Goal: Task Accomplishment & Management: Complete application form

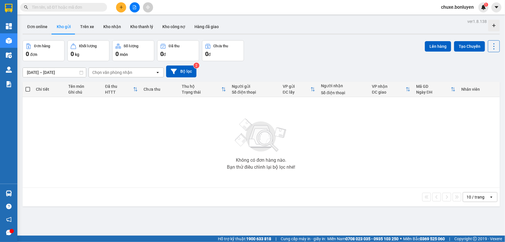
click at [50, 8] on input "text" at bounding box center [66, 7] width 68 height 6
click at [120, 7] on icon "plus" at bounding box center [121, 7] width 4 height 4
click at [127, 22] on div "Tạo đơn hàng" at bounding box center [141, 21] width 43 height 11
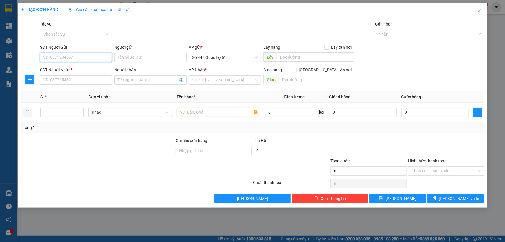
click at [66, 57] on input "SĐT Người Gửi" at bounding box center [76, 57] width 72 height 9
click at [61, 67] on div "0787998488" at bounding box center [75, 69] width 65 height 6
type input "0787998488"
type input "[PERSON_NAME]"
type input "00000000000"
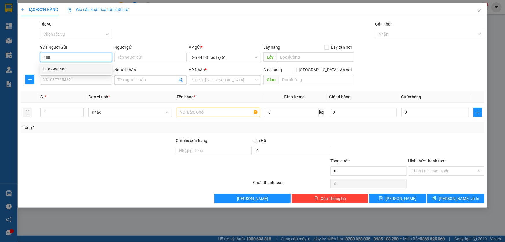
type input "NGA NGÃ 4 GA"
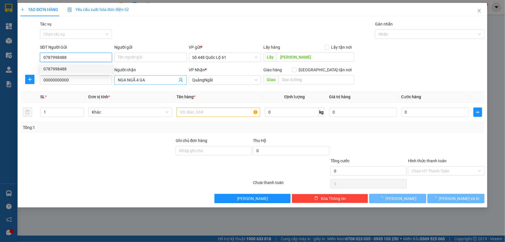
type input "180.000"
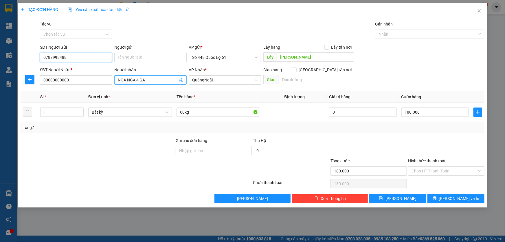
type input "0787998488"
click at [153, 82] on input "NGA NGÃ 4 GA" at bounding box center [147, 80] width 59 height 6
type input "N"
click at [385, 193] on div "Transit Pickup Surcharge Ids Transit Deliver Surcharge Ids Transit Deliver Surc…" at bounding box center [253, 112] width 464 height 182
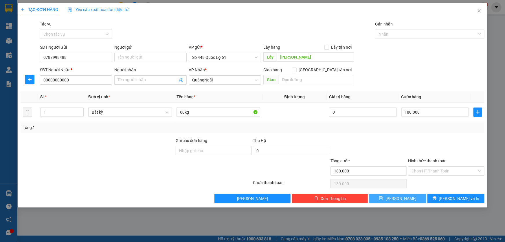
click at [387, 195] on button "[PERSON_NAME]" at bounding box center [397, 198] width 57 height 9
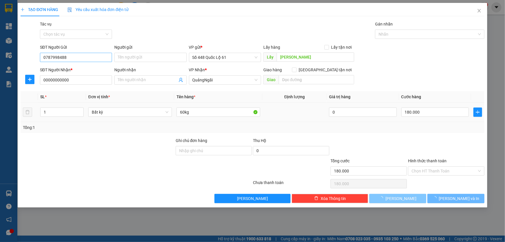
type input "0"
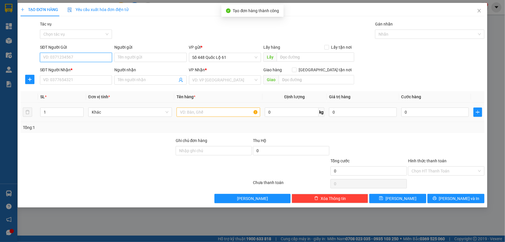
click at [102, 58] on input "SĐT Người Gửi" at bounding box center [76, 57] width 72 height 9
click at [75, 69] on div "0787998488" at bounding box center [75, 69] width 65 height 6
type input "0787998488"
type input "[PERSON_NAME]"
type input "00000000000"
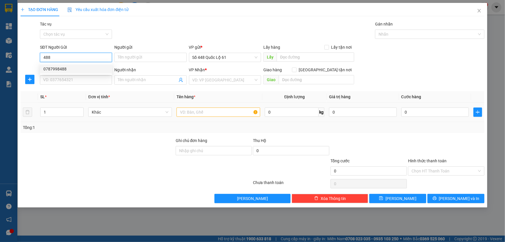
type input "NGA NGÃ 4 GA"
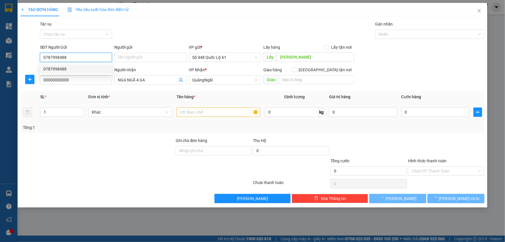
type input "180.000"
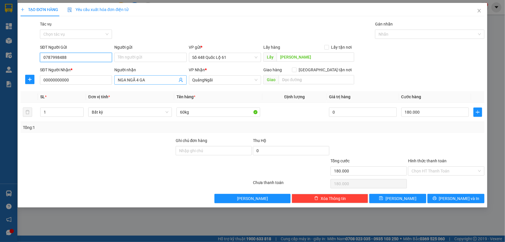
type input "0787998488"
click at [162, 79] on input "NGA NGÃ 4 GA" at bounding box center [147, 80] width 59 height 6
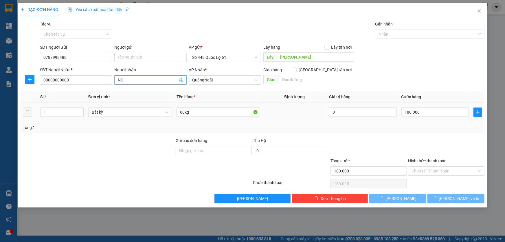
type input "N"
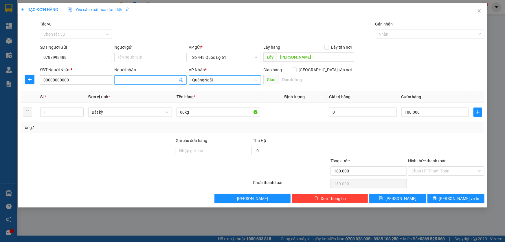
click at [236, 78] on span "QuảngNgãi" at bounding box center [225, 80] width 65 height 9
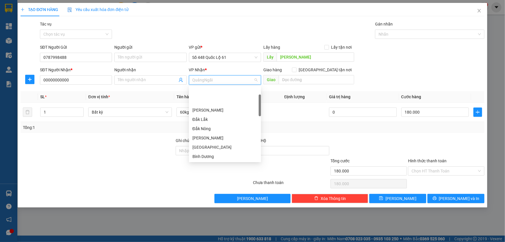
scroll to position [28, 0]
type input "l"
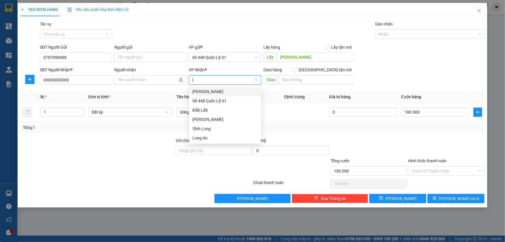
scroll to position [0, 0]
click at [225, 92] on div "[PERSON_NAME]" at bounding box center [225, 91] width 65 height 6
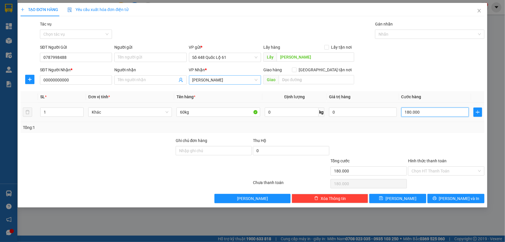
click at [413, 113] on input "180.000" at bounding box center [436, 111] width 68 height 9
type input "1"
type input "12"
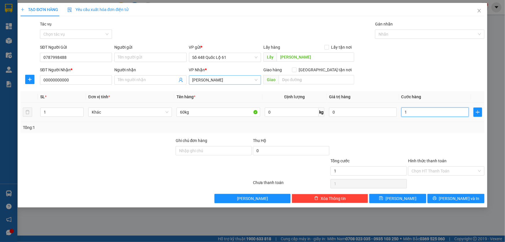
type input "12"
type input "120"
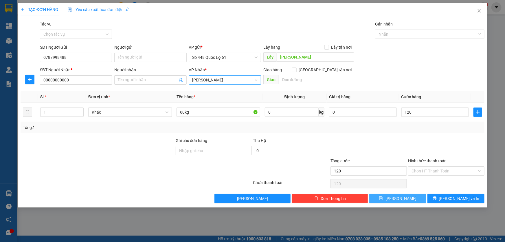
type input "120.000"
click at [408, 196] on button "[PERSON_NAME]" at bounding box center [397, 198] width 57 height 9
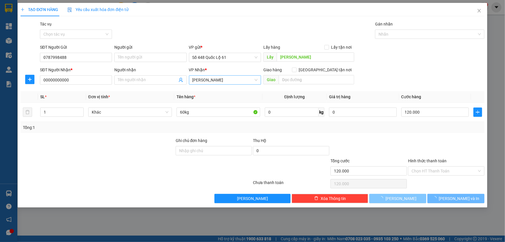
type input "0"
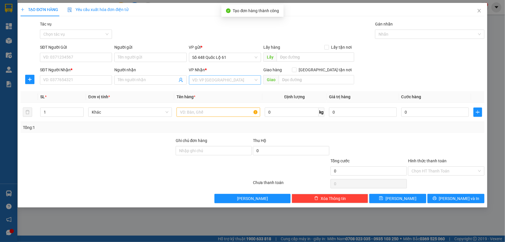
drag, startPoint x: 50, startPoint y: 46, endPoint x: 50, endPoint y: 49, distance: 3.2
click at [50, 47] on div "SĐT Người Gửi" at bounding box center [76, 47] width 72 height 6
click at [50, 53] on input "SĐT Người Gửi" at bounding box center [76, 57] width 72 height 9
click at [69, 56] on input "SĐT Người Gửi" at bounding box center [76, 57] width 72 height 9
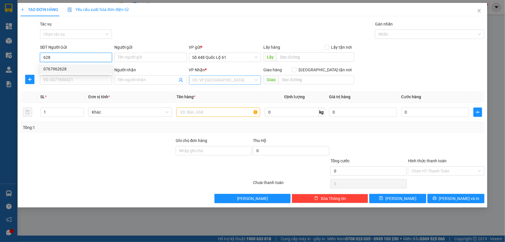
click at [60, 67] on div "0767962628" at bounding box center [75, 69] width 65 height 6
type input "0767962628"
type input "cx phuoc tien"
type input "000000000000"
type input "ĐẠT NHA TRANG"
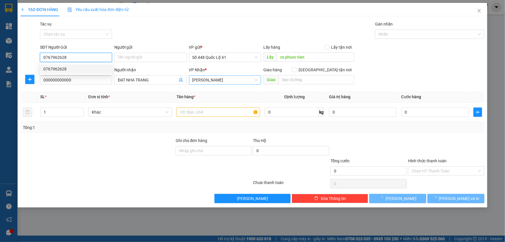
type input "100.000"
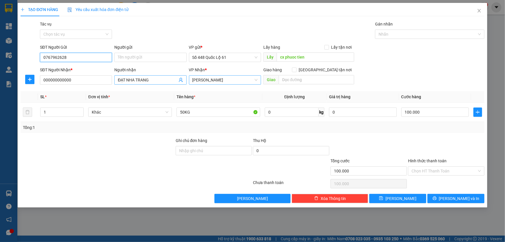
type input "0767962628"
click at [162, 81] on input "ĐẠT NHA TRANG" at bounding box center [147, 80] width 59 height 6
type input "ĐẠ"
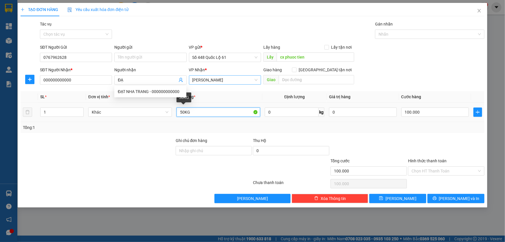
click at [182, 115] on input "50KG" at bounding box center [219, 111] width 84 height 9
type input "100KG"
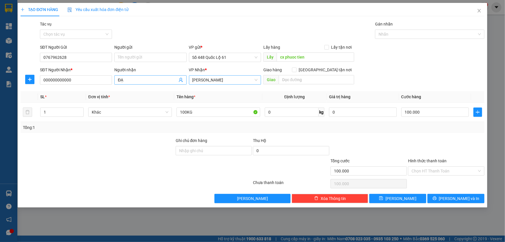
click at [165, 81] on input "ĐẠ" at bounding box center [147, 80] width 59 height 6
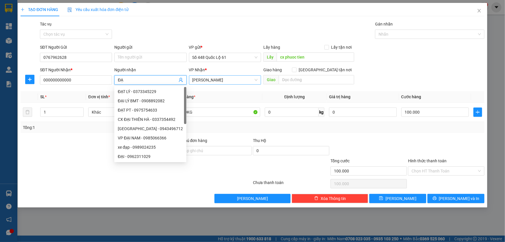
type input "Đ"
click at [211, 76] on span "[PERSON_NAME]" at bounding box center [225, 80] width 65 height 9
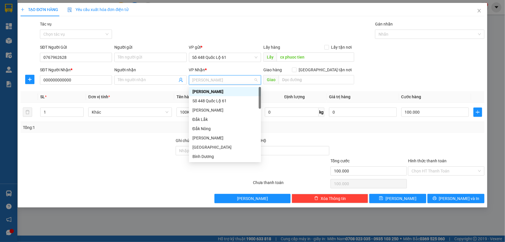
type input "g"
click at [213, 121] on div "[PERSON_NAME]" at bounding box center [225, 119] width 65 height 6
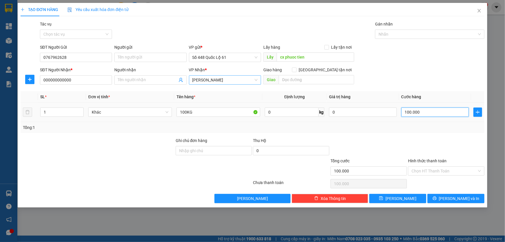
click at [411, 110] on input "100.000" at bounding box center [436, 111] width 68 height 9
type input "2"
type input "20"
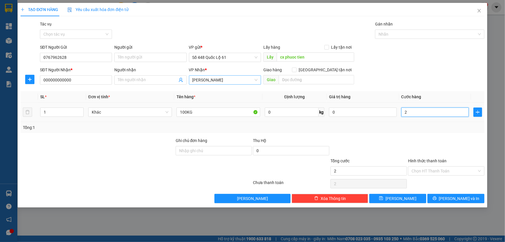
type input "20"
type input "200"
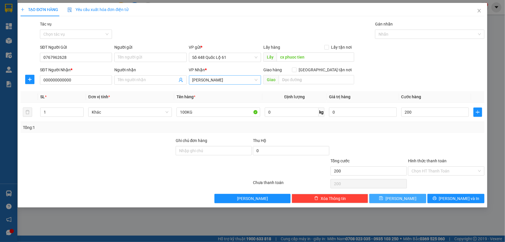
type input "200.000"
click at [400, 199] on span "[PERSON_NAME]" at bounding box center [401, 198] width 31 height 6
type input "0"
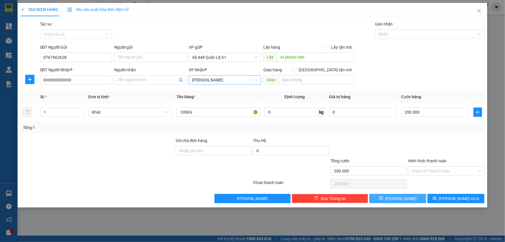
type input "0"
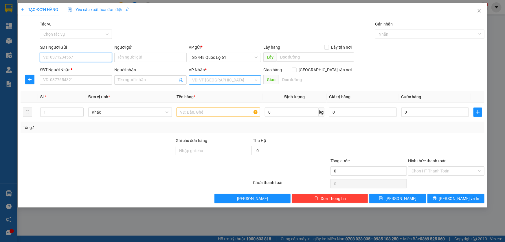
click at [69, 57] on input "SĐT Người Gửi" at bounding box center [76, 57] width 72 height 9
click at [69, 69] on div "0909022262" at bounding box center [75, 69] width 65 height 6
type input "0909022262"
type input "LẤP VÒ"
type input "0000000000"
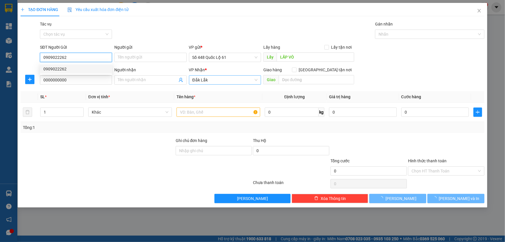
type input "600.000"
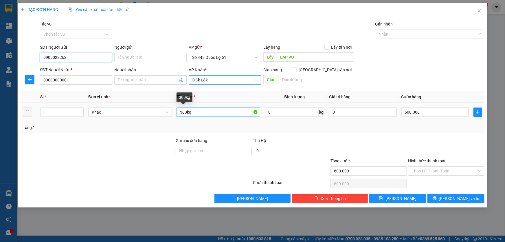
type input "0909022262"
click at [185, 112] on input "300kg" at bounding box center [219, 111] width 84 height 9
type input "50kg"
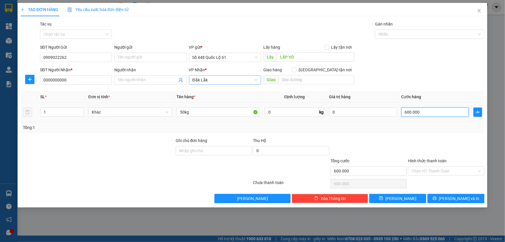
click at [413, 112] on input "600.000" at bounding box center [436, 111] width 68 height 9
type input "1"
type input "10"
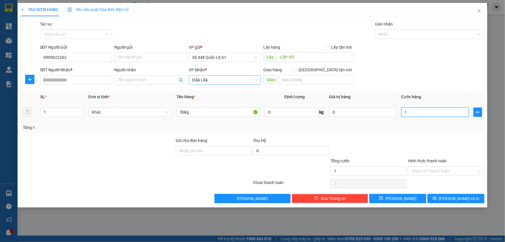
type input "10"
type input "100"
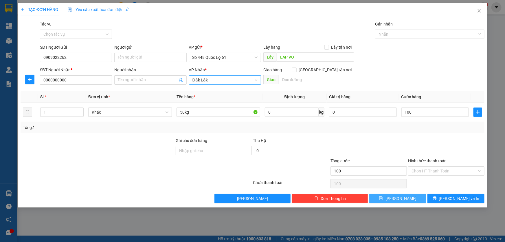
type input "100.000"
click at [412, 195] on button "[PERSON_NAME]" at bounding box center [397, 198] width 57 height 9
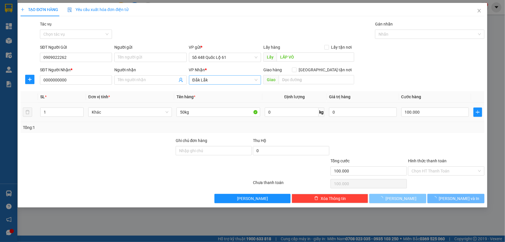
type input "0"
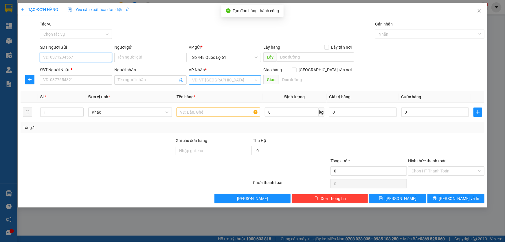
click at [71, 57] on input "SĐT Người Gửi" at bounding box center [76, 57] width 72 height 9
click at [61, 67] on div "0909022262" at bounding box center [75, 69] width 65 height 6
type input "0909022262"
type input "LẤP VÒ"
type input "0000000000"
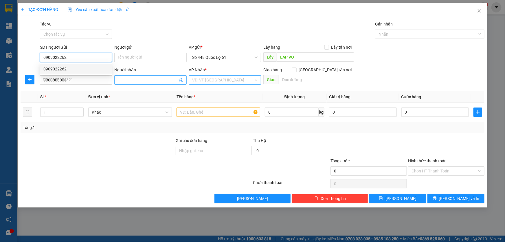
type input "100.000"
click at [218, 80] on span "Đắk Lắk" at bounding box center [225, 80] width 65 height 9
type input "0909022262"
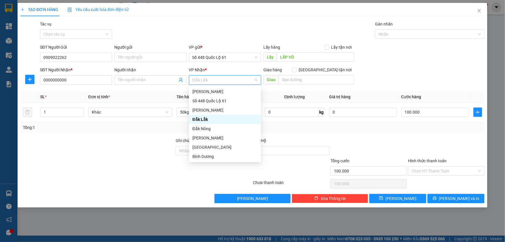
type input "q"
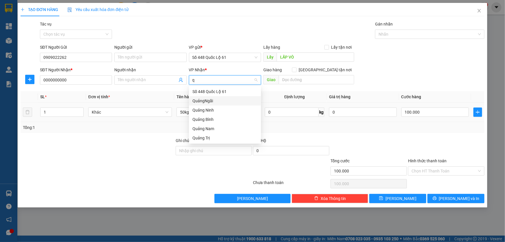
drag, startPoint x: 206, startPoint y: 101, endPoint x: 200, endPoint y: 103, distance: 6.3
click at [206, 102] on div "QuảngNgãi" at bounding box center [225, 101] width 65 height 6
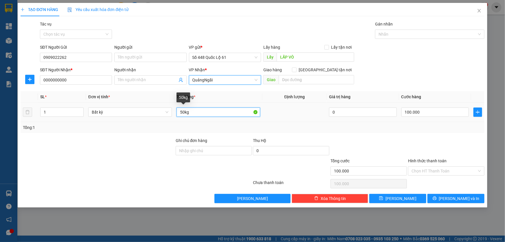
click at [181, 114] on input "50kg" at bounding box center [219, 111] width 84 height 9
click at [183, 114] on input "50kg" at bounding box center [219, 111] width 84 height 9
type input "100kg"
click at [414, 112] on input "100.000" at bounding box center [436, 111] width 68 height 9
type input "3"
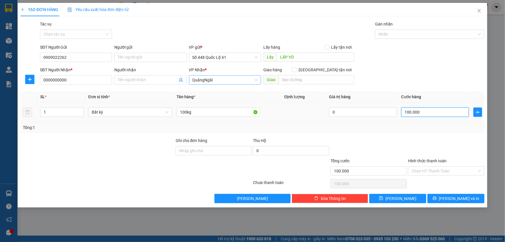
type input "3"
type input "30"
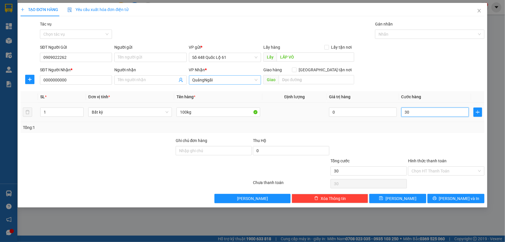
type input "300"
type input "300.000"
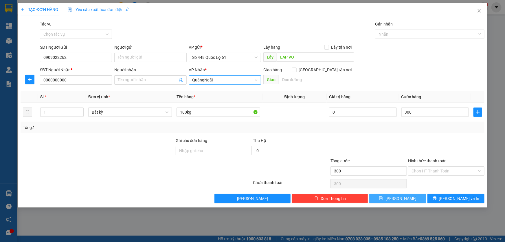
type input "300.000"
click at [402, 195] on span "[PERSON_NAME]" at bounding box center [401, 198] width 31 height 6
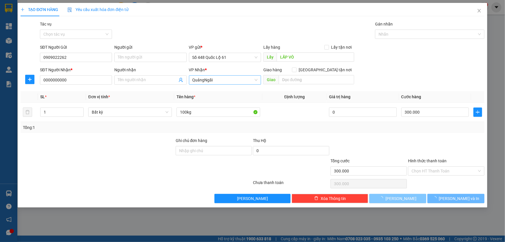
type input "0"
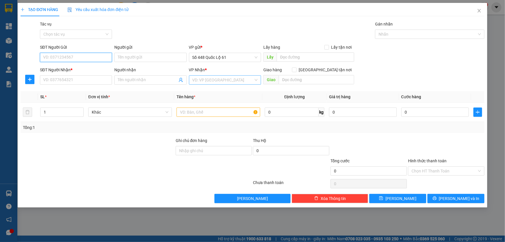
click at [76, 58] on input "SĐT Người Gửi" at bounding box center [76, 57] width 72 height 9
type input "2"
click at [74, 68] on div "0905884364" at bounding box center [75, 69] width 65 height 6
type input "0905884364"
type input "[PERSON_NAME]"
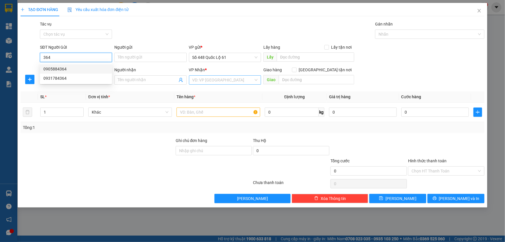
type input "00000000000"
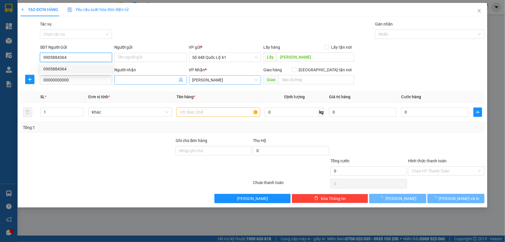
type input "240.000"
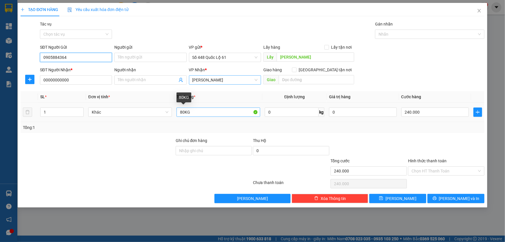
type input "0905884364"
click at [182, 112] on input "80KG" at bounding box center [219, 111] width 84 height 9
type input "200KG"
click at [431, 110] on input "240.000" at bounding box center [436, 111] width 68 height 9
type input "6"
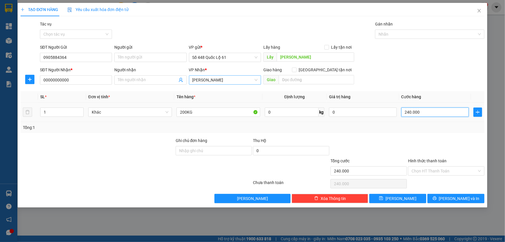
type input "6"
type input "60"
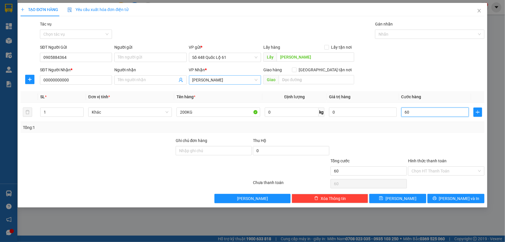
type input "600"
type input "600.000"
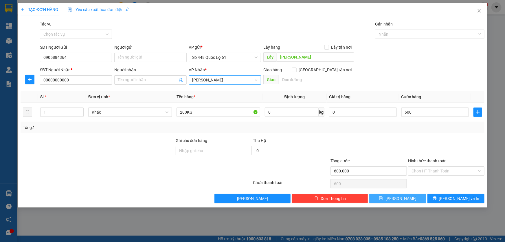
type input "600.000"
click at [406, 196] on button "[PERSON_NAME]" at bounding box center [397, 198] width 57 height 9
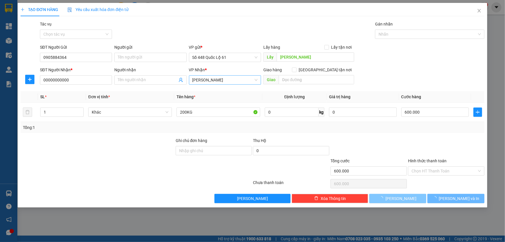
type input "0"
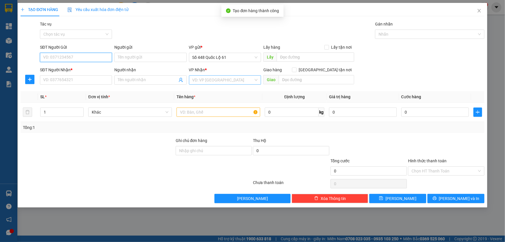
click at [74, 60] on input "SĐT Người Gửi" at bounding box center [76, 57] width 72 height 9
click at [72, 58] on input "SĐT Người Gửi" at bounding box center [76, 57] width 72 height 9
click at [72, 69] on div "0943066914" at bounding box center [75, 69] width 65 height 6
type input "0943066914"
type input "lai vung"
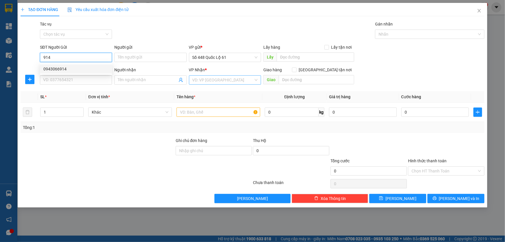
type input "0000000000"
type input "210.000"
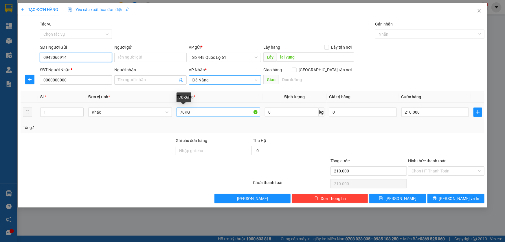
type input "0943066914"
click at [182, 114] on input "70KG" at bounding box center [219, 111] width 84 height 9
type input "200KG"
click at [447, 111] on input "210.000" at bounding box center [436, 111] width 68 height 9
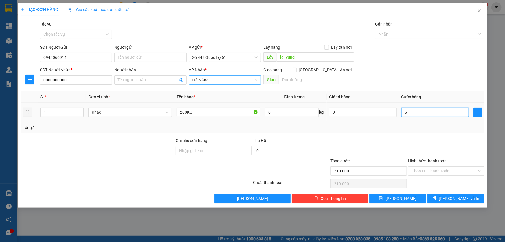
type input "5"
type input "0"
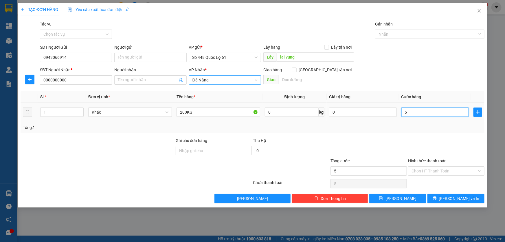
type input "0"
type input "6"
type input "06"
type input "60"
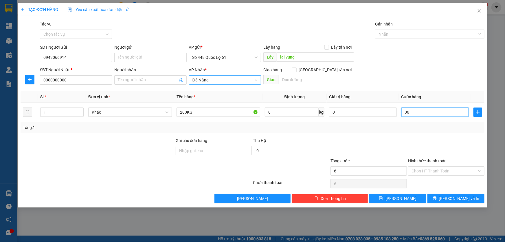
type input "60"
type input "060"
type input "600"
type input "0.600"
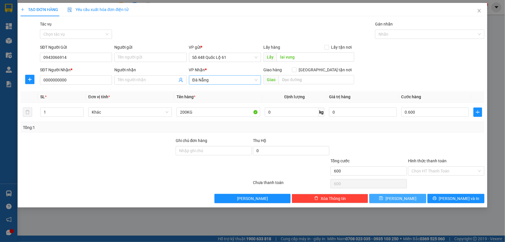
type input "600.000"
click at [408, 195] on button "[PERSON_NAME]" at bounding box center [397, 198] width 57 height 9
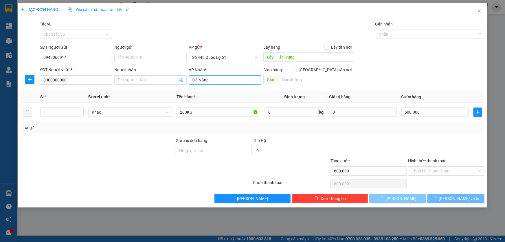
type input "0"
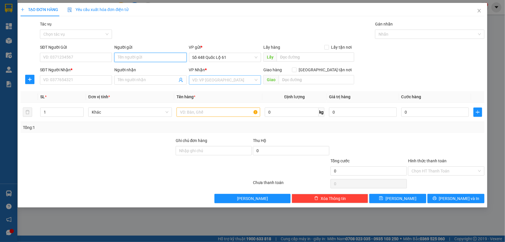
click at [126, 58] on input "Người gửi" at bounding box center [150, 57] width 72 height 9
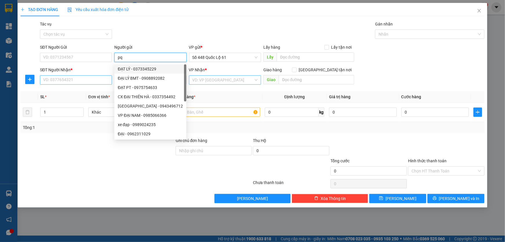
type input "pq"
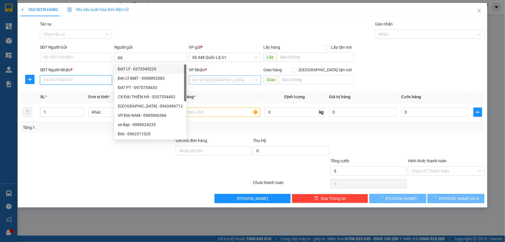
click at [83, 79] on input "SĐT Người Nhận *" at bounding box center [76, 79] width 72 height 9
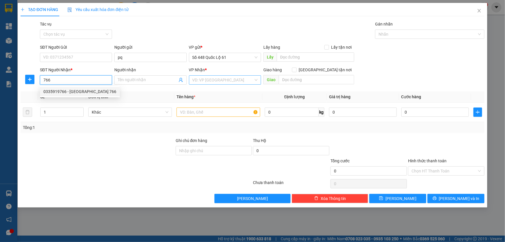
click at [61, 92] on div "0335919766 - [GEOGRAPHIC_DATA] 766" at bounding box center [79, 91] width 73 height 6
type input "0335919766"
type input "TAM GIANG 766"
checkbox input "true"
type input "[PERSON_NAME]"
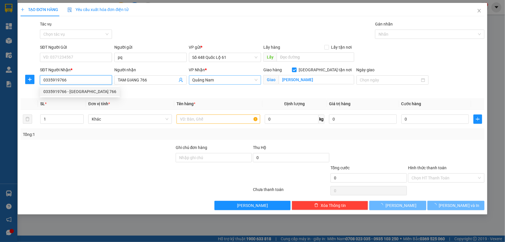
type input "1.000"
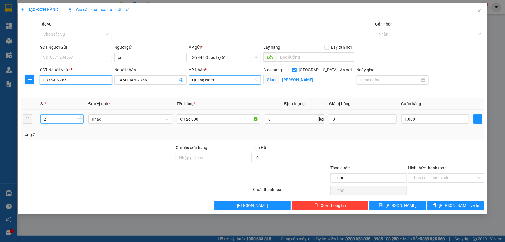
type input "0335919766"
type input "1"
click at [81, 120] on span "down" at bounding box center [80, 120] width 3 height 3
click at [230, 116] on input "CR 2c 800" at bounding box center [219, 118] width 84 height 9
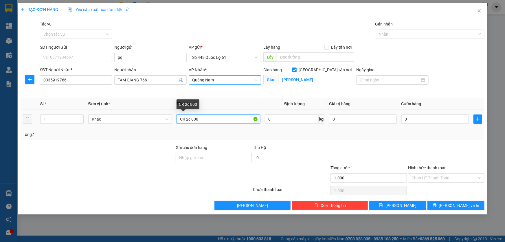
type input "0"
type input "CR 500"
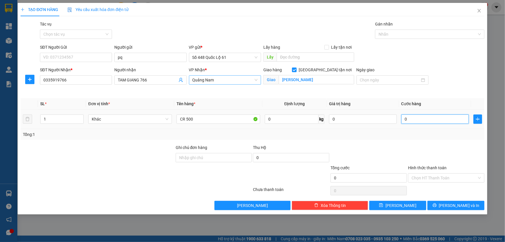
click at [418, 120] on input "0" at bounding box center [436, 118] width 68 height 9
type input "1"
type input "1.000"
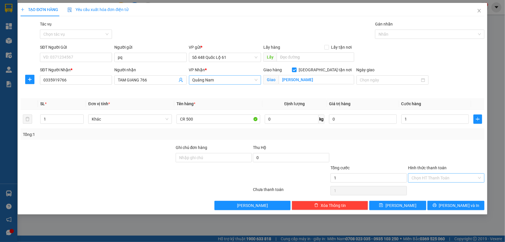
type input "1.000"
drag, startPoint x: 413, startPoint y: 179, endPoint x: 417, endPoint y: 185, distance: 6.6
click at [414, 179] on input "Hình thức thanh toán" at bounding box center [444, 177] width 65 height 9
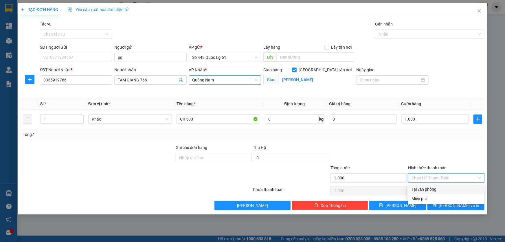
click at [417, 187] on div "Tại văn phòng" at bounding box center [446, 189] width 69 height 6
type input "0"
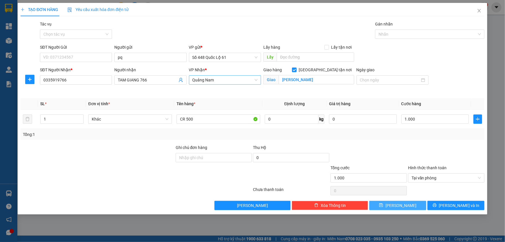
click at [402, 203] on button "[PERSON_NAME]" at bounding box center [397, 205] width 57 height 9
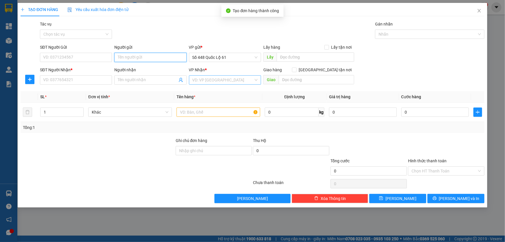
click at [130, 58] on input "Người gửi" at bounding box center [150, 57] width 72 height 9
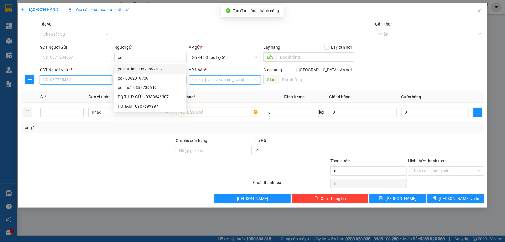
click at [75, 78] on input "SĐT Người Nhận *" at bounding box center [76, 79] width 72 height 9
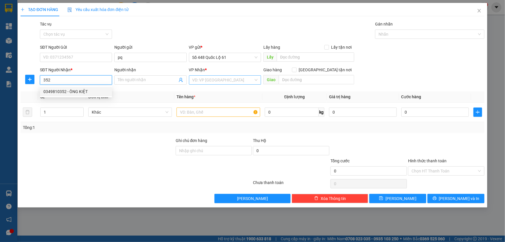
click at [73, 91] on div "0349810352 - ÔNG KIỆT" at bounding box center [75, 91] width 65 height 6
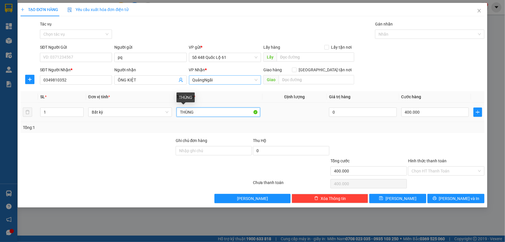
drag, startPoint x: 199, startPoint y: 111, endPoint x: 301, endPoint y: 106, distance: 101.8
click at [201, 111] on input "THÙNG" at bounding box center [219, 111] width 84 height 9
click at [424, 114] on input "400.000" at bounding box center [436, 111] width 68 height 9
click at [212, 112] on input "THÙNG" at bounding box center [219, 111] width 84 height 9
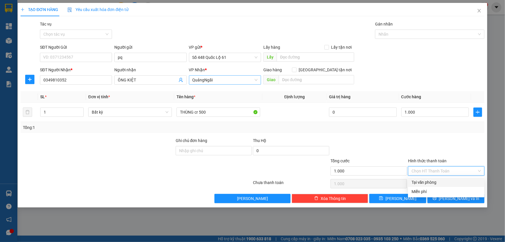
click at [418, 174] on input "Hình thức thanh toán" at bounding box center [444, 170] width 65 height 9
click at [421, 181] on div "Tại văn phòng" at bounding box center [446, 182] width 69 height 6
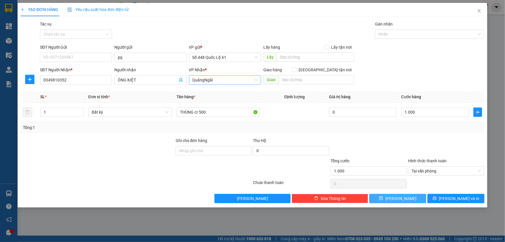
click at [405, 196] on button "[PERSON_NAME]" at bounding box center [397, 198] width 57 height 9
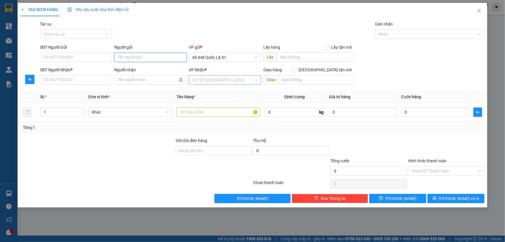
click at [129, 57] on input "Người gửi" at bounding box center [150, 57] width 72 height 9
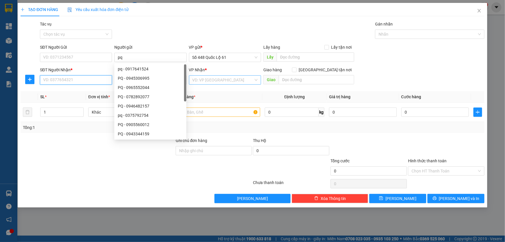
click at [90, 78] on input "SĐT Người Nhận *" at bounding box center [76, 79] width 72 height 9
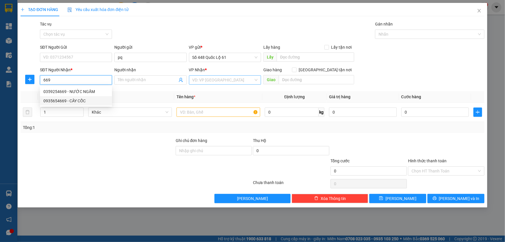
click at [77, 98] on div "0935654669 - CÂY CỐC" at bounding box center [75, 101] width 65 height 6
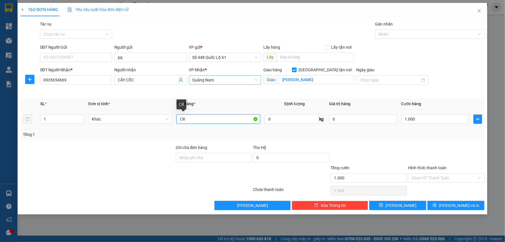
click at [229, 120] on input "CR" at bounding box center [219, 118] width 84 height 9
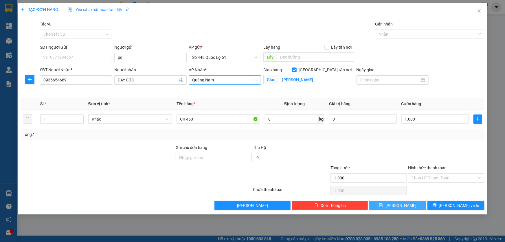
click at [383, 207] on span "save" at bounding box center [381, 205] width 4 height 5
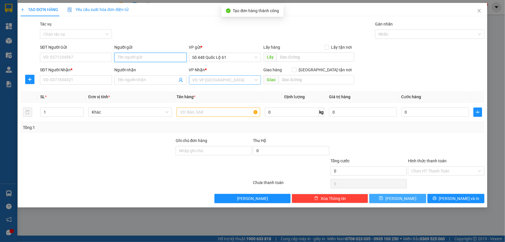
click at [128, 57] on input "Người gửi" at bounding box center [150, 57] width 72 height 9
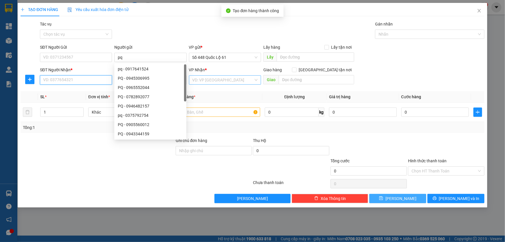
click at [92, 77] on input "SĐT Người Nhận *" at bounding box center [76, 79] width 72 height 9
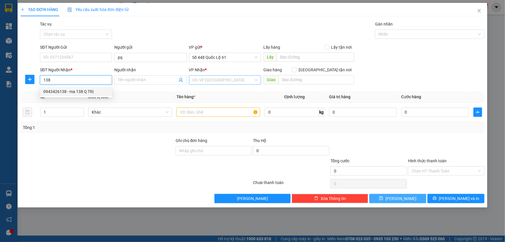
click at [74, 91] on div "0943426138 - ma 138 Q TRỊ" at bounding box center [75, 91] width 65 height 6
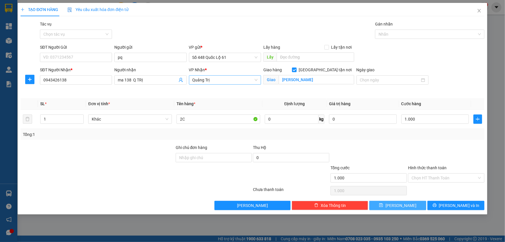
click at [407, 202] on button "[PERSON_NAME]" at bounding box center [397, 205] width 57 height 9
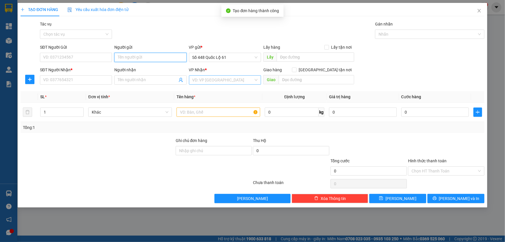
click at [133, 58] on input "Người gửi" at bounding box center [150, 57] width 72 height 9
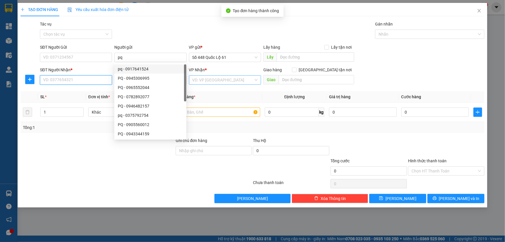
click at [97, 80] on input "SĐT Người Nhận *" at bounding box center [76, 79] width 72 height 9
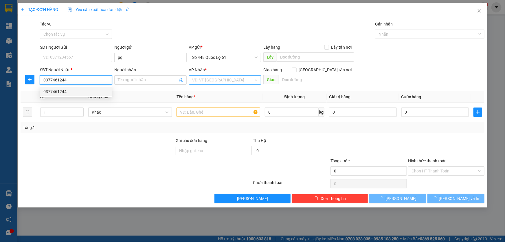
click at [73, 88] on div "0377461244" at bounding box center [75, 91] width 65 height 6
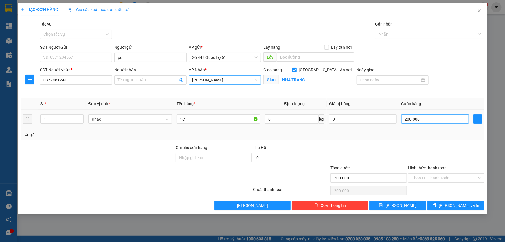
click at [420, 120] on input "200.000" at bounding box center [436, 118] width 68 height 9
click at [400, 202] on span "[PERSON_NAME]" at bounding box center [401, 205] width 31 height 6
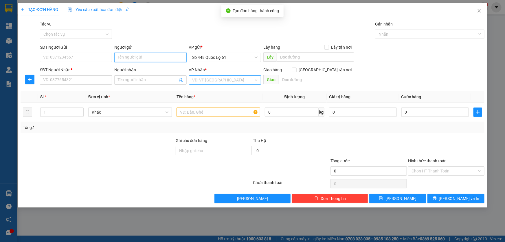
click at [128, 55] on input "Người gửi" at bounding box center [150, 57] width 72 height 9
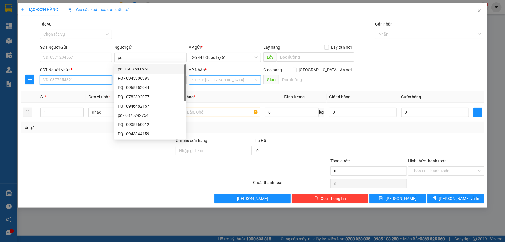
click at [73, 80] on input "SĐT Người Nhận *" at bounding box center [76, 79] width 72 height 9
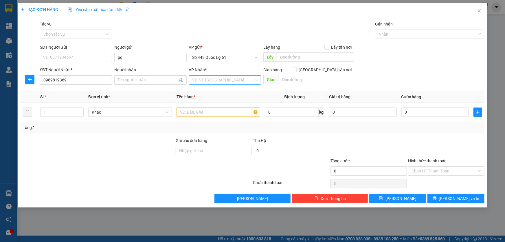
click at [237, 80] on input "search" at bounding box center [223, 80] width 61 height 9
click at [215, 90] on div "Sài Gòn" at bounding box center [225, 91] width 65 height 6
click at [193, 114] on input "text" at bounding box center [219, 111] width 84 height 9
click at [409, 114] on input "0" at bounding box center [436, 111] width 68 height 9
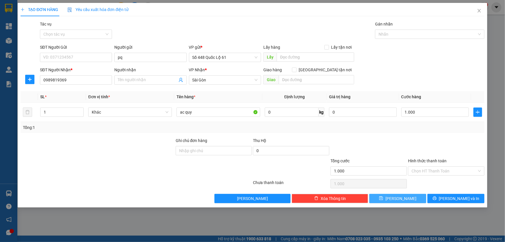
click at [407, 197] on button "[PERSON_NAME]" at bounding box center [397, 198] width 57 height 9
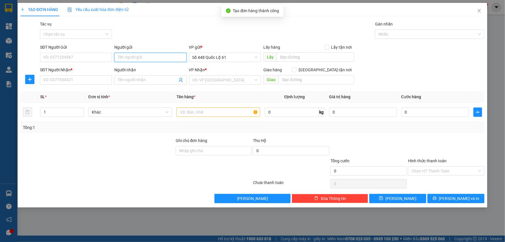
click at [127, 58] on input "Người gửi" at bounding box center [150, 57] width 72 height 9
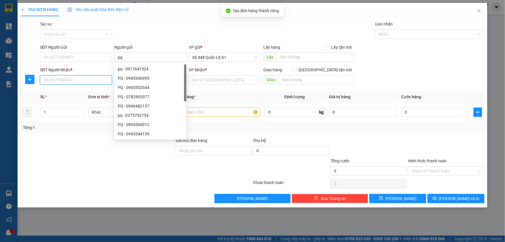
click at [92, 80] on input "SĐT Người Nhận *" at bounding box center [76, 79] width 72 height 9
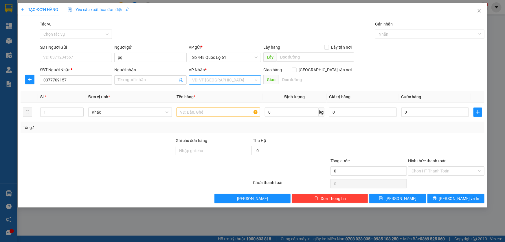
click at [204, 83] on input "search" at bounding box center [223, 80] width 61 height 9
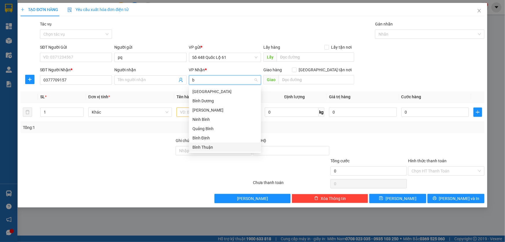
drag, startPoint x: 208, startPoint y: 146, endPoint x: 209, endPoint y: 141, distance: 4.6
click at [208, 146] on div "Bình Thuận" at bounding box center [225, 147] width 65 height 6
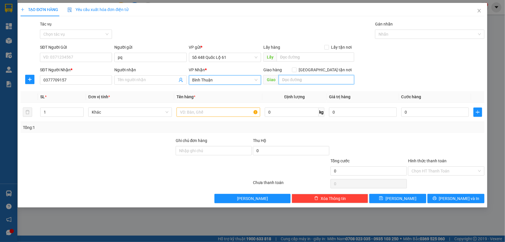
click at [286, 82] on input "text" at bounding box center [317, 79] width 76 height 9
click at [297, 72] on span at bounding box center [294, 69] width 5 height 5
click at [296, 72] on input "[GEOGRAPHIC_DATA] tận nơi" at bounding box center [294, 69] width 4 height 4
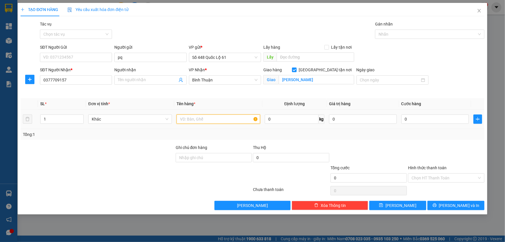
click at [209, 116] on input "text" at bounding box center [219, 118] width 84 height 9
drag, startPoint x: 430, startPoint y: 113, endPoint x: 429, endPoint y: 116, distance: 3.6
click at [429, 113] on div "0" at bounding box center [436, 119] width 68 height 12
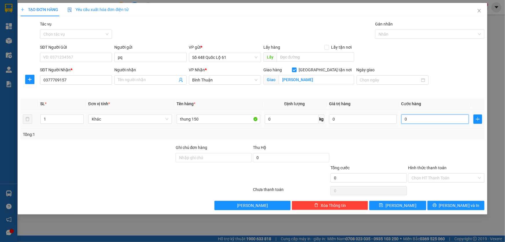
click at [429, 119] on input "0" at bounding box center [436, 118] width 68 height 9
click at [408, 198] on div "Transit Pickup Surcharge Ids Transit Deliver Surcharge Ids Transit Deliver Surc…" at bounding box center [253, 115] width 464 height 189
click at [408, 199] on div "Transit Pickup Surcharge Ids Transit Deliver Surcharge Ids Transit Deliver Surc…" at bounding box center [253, 115] width 464 height 189
click at [411, 208] on button "[PERSON_NAME]" at bounding box center [397, 205] width 57 height 9
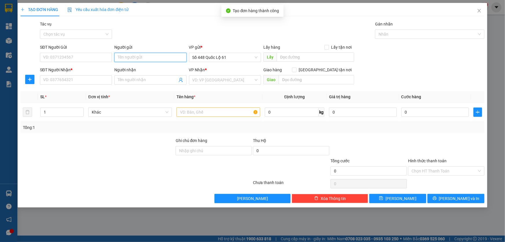
click at [127, 56] on input "Người gửi" at bounding box center [150, 57] width 72 height 9
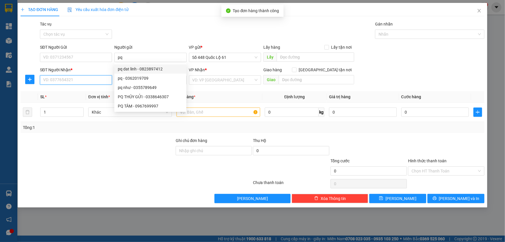
click at [98, 80] on input "SĐT Người Nhận *" at bounding box center [76, 79] width 72 height 9
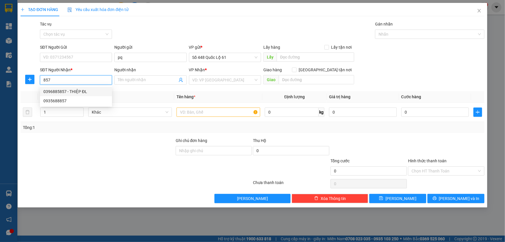
click at [43, 81] on input "857" at bounding box center [76, 79] width 72 height 9
click at [71, 89] on div "0862941857" at bounding box center [75, 91] width 65 height 6
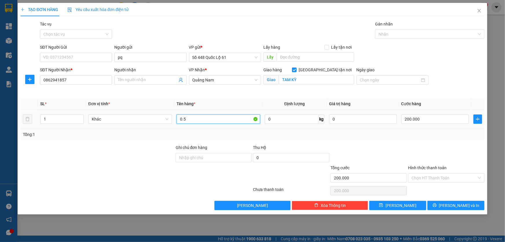
click at [219, 123] on input "0.5" at bounding box center [219, 118] width 84 height 9
click at [417, 122] on input "200.000" at bounding box center [436, 118] width 68 height 9
click at [401, 205] on span "[PERSON_NAME]" at bounding box center [401, 205] width 31 height 6
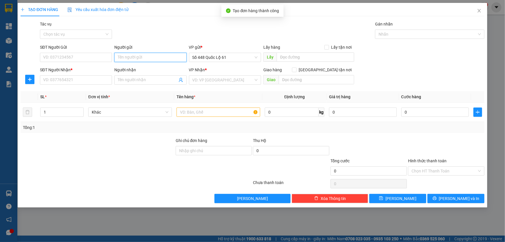
click at [136, 60] on input "Người gửi" at bounding box center [150, 57] width 72 height 9
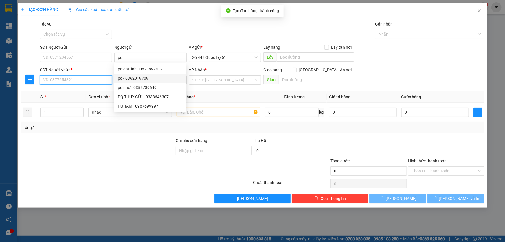
click at [84, 83] on input "SĐT Người Nhận *" at bounding box center [76, 79] width 72 height 9
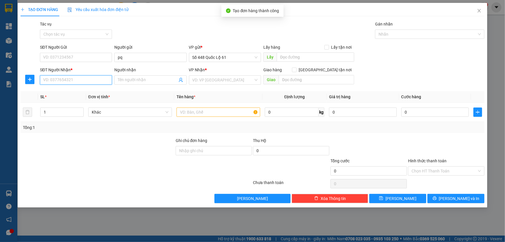
click at [84, 82] on input "SĐT Người Nhận *" at bounding box center [76, 79] width 72 height 9
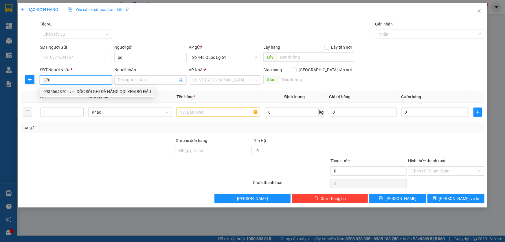
click at [68, 91] on div "0935664370 - viet DÔC SỎI GHI ĐÀ NẴNG GỌI XEM BỎ ĐÂU" at bounding box center [97, 91] width 108 height 6
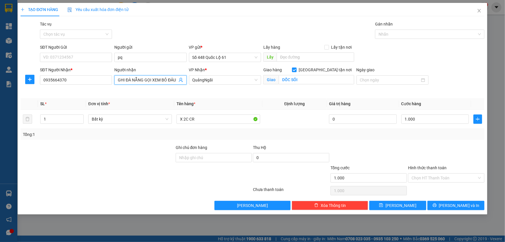
click at [177, 78] on input "viet DÔC SỎI GHI ĐÀ NẴNG GỌI XEM BỎ ĐÂU" at bounding box center [147, 80] width 59 height 6
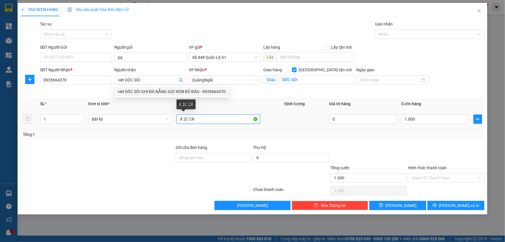
click at [202, 121] on input "X 2C CR" at bounding box center [219, 118] width 84 height 9
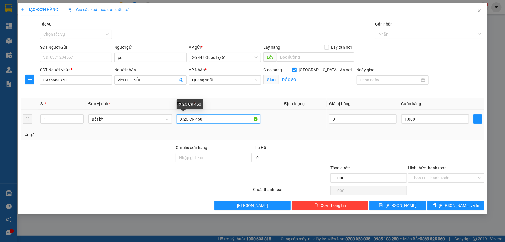
click at [188, 118] on input "X 2C CR 450" at bounding box center [219, 118] width 84 height 9
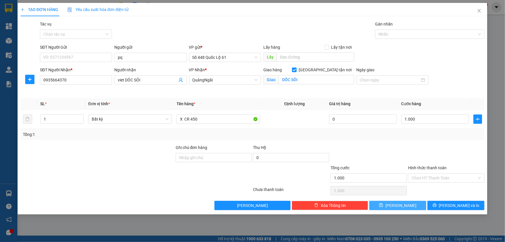
drag, startPoint x: 406, startPoint y: 204, endPoint x: 403, endPoint y: 202, distance: 3.4
click at [406, 204] on button "[PERSON_NAME]" at bounding box center [397, 205] width 57 height 9
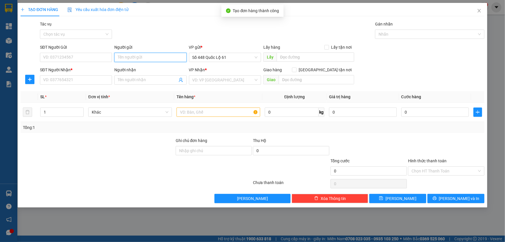
click at [152, 58] on input "Người gửi" at bounding box center [150, 57] width 72 height 9
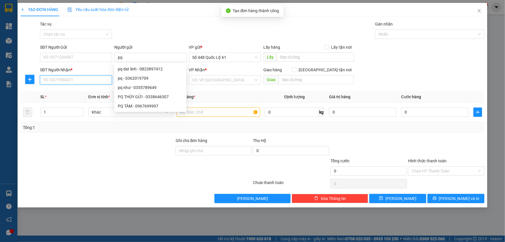
click at [100, 83] on input "SĐT Người Nhận *" at bounding box center [76, 79] width 72 height 9
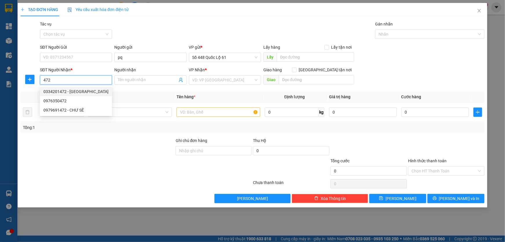
click at [86, 93] on div "0334201472 - [GEOGRAPHIC_DATA]" at bounding box center [75, 91] width 65 height 6
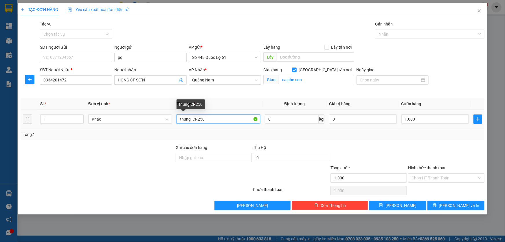
click at [212, 119] on input "thung CR250" at bounding box center [219, 118] width 84 height 9
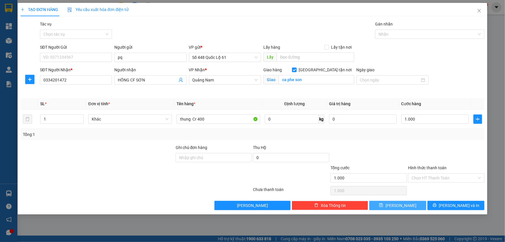
click at [405, 207] on button "[PERSON_NAME]" at bounding box center [397, 205] width 57 height 9
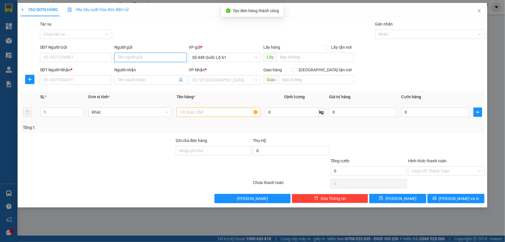
click at [126, 56] on input "Người gửi" at bounding box center [150, 57] width 72 height 9
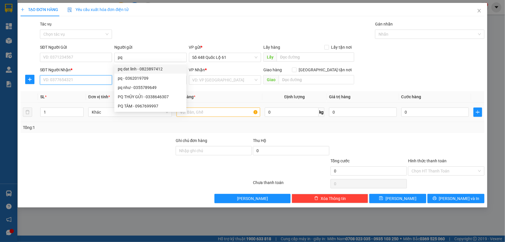
click at [96, 79] on input "SĐT Người Nhận *" at bounding box center [76, 79] width 72 height 9
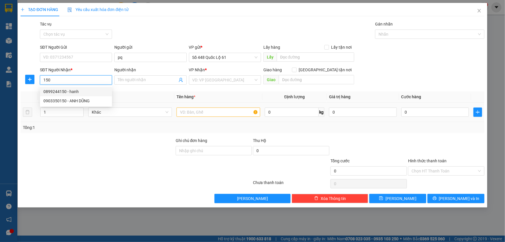
click at [81, 94] on div "0899244150 - hanh" at bounding box center [75, 91] width 65 height 6
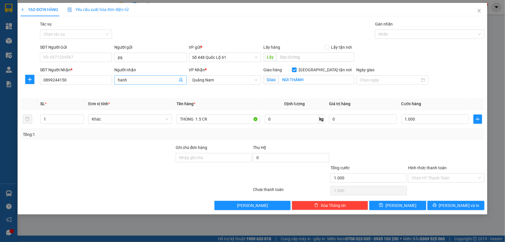
click at [134, 82] on input "hanh" at bounding box center [147, 80] width 59 height 6
click at [238, 120] on input "THÙNG 1.5 CR" at bounding box center [219, 118] width 84 height 9
click at [200, 121] on input "THÙNG 1.5 CR" at bounding box center [219, 118] width 84 height 9
click at [205, 118] on input "THÙNG 1.5 CR" at bounding box center [219, 118] width 84 height 9
click at [206, 118] on input "THÙNG cR" at bounding box center [219, 118] width 84 height 9
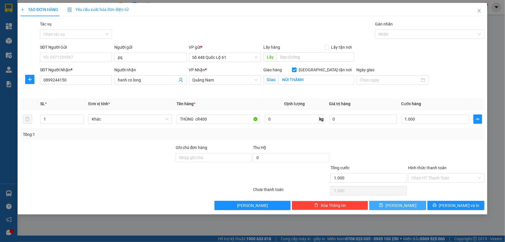
click at [404, 203] on span "[PERSON_NAME]" at bounding box center [401, 205] width 31 height 6
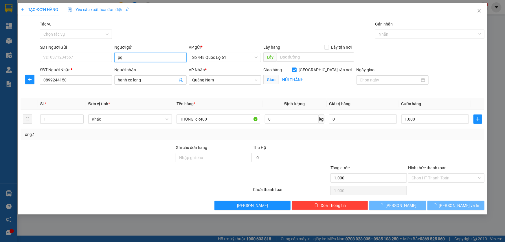
click at [138, 57] on input "pq" at bounding box center [150, 57] width 72 height 9
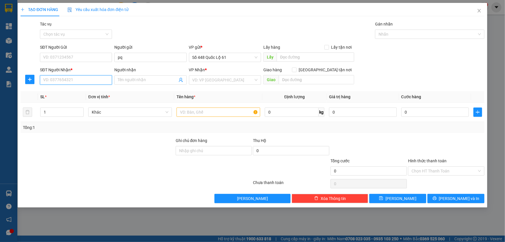
click at [96, 82] on input "SĐT Người Nhận *" at bounding box center [76, 79] width 72 height 9
click at [68, 101] on div "0906448759" at bounding box center [75, 101] width 65 height 6
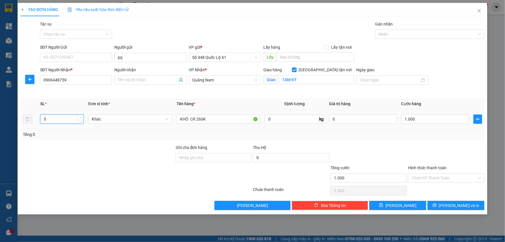
click at [81, 119] on span "Increase Value" at bounding box center [80, 117] width 6 height 5
click at [81, 120] on div at bounding box center [80, 119] width 6 height 9
click at [81, 120] on icon "down" at bounding box center [81, 120] width 2 height 1
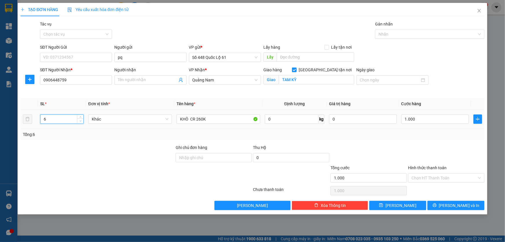
click at [81, 120] on icon "down" at bounding box center [81, 120] width 2 height 1
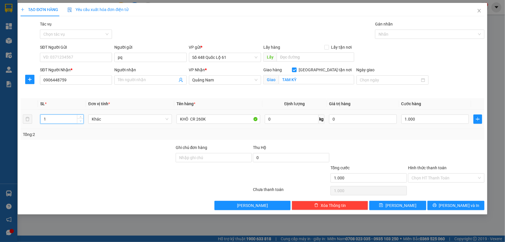
click at [81, 120] on icon "down" at bounding box center [81, 120] width 2 height 1
click at [216, 120] on input "KHÔ CR 260K" at bounding box center [219, 118] width 84 height 9
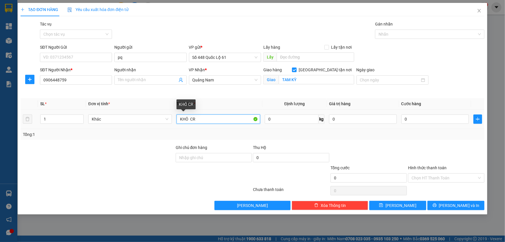
click at [187, 118] on input "KHÔ CR" at bounding box center [219, 118] width 84 height 9
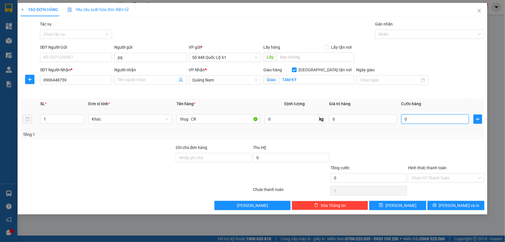
click at [446, 122] on input "0" at bounding box center [436, 118] width 68 height 9
click at [420, 203] on button "[PERSON_NAME]" at bounding box center [397, 205] width 57 height 9
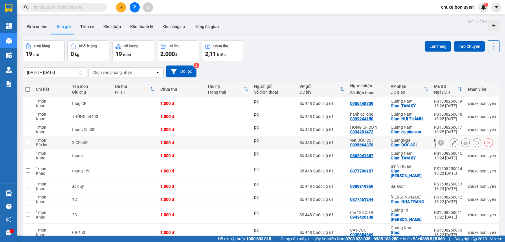
scroll to position [26, 0]
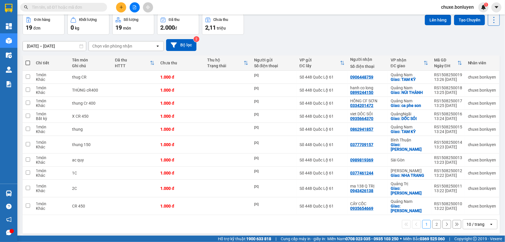
click at [489, 222] on icon "open" at bounding box center [491, 224] width 5 height 5
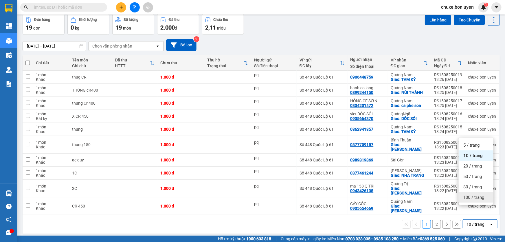
click at [485, 201] on div "100 / trang" at bounding box center [476, 197] width 35 height 10
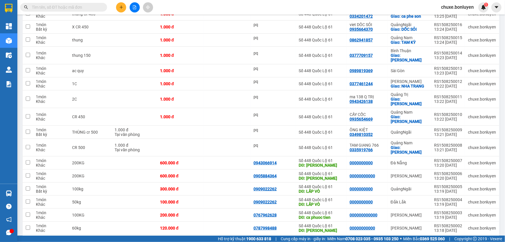
scroll to position [0, 0]
click at [73, 10] on span at bounding box center [63, 7] width 87 height 9
click at [73, 10] on input "text" at bounding box center [66, 7] width 68 height 6
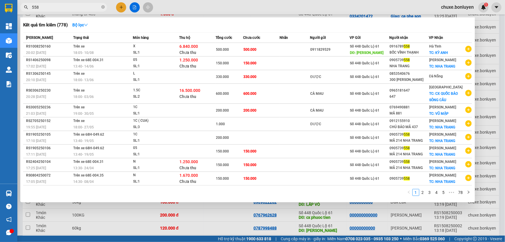
click at [93, 208] on div at bounding box center [252, 121] width 505 height 242
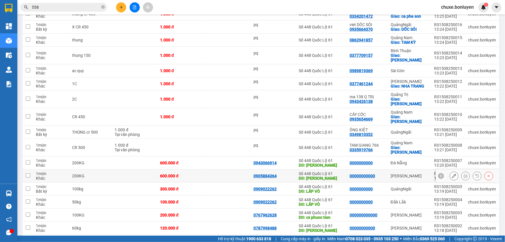
click at [487, 174] on icon at bounding box center [489, 176] width 4 height 4
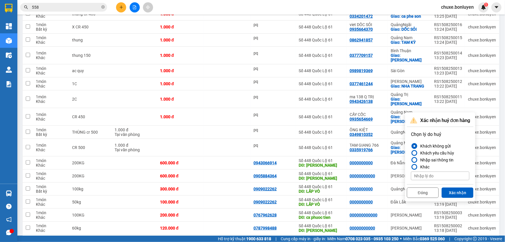
click at [467, 191] on button "Xác nhận" at bounding box center [458, 192] width 32 height 10
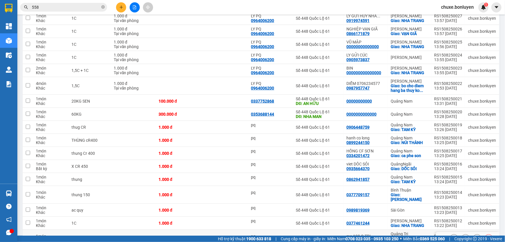
scroll to position [116, 0]
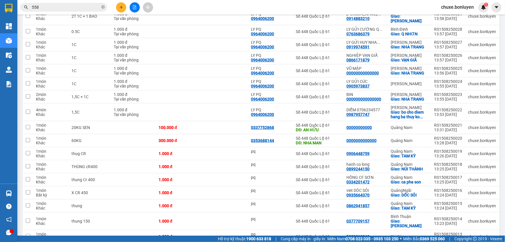
click at [122, 10] on button at bounding box center [121, 7] width 10 height 10
click at [133, 22] on div "Tạo đơn hàng" at bounding box center [143, 21] width 25 height 6
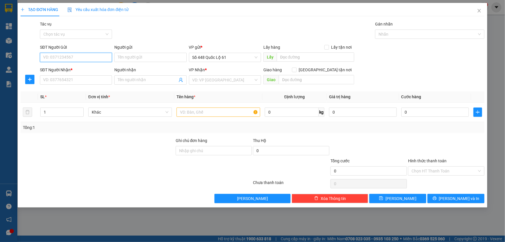
click at [76, 54] on input "SĐT Người Gửi" at bounding box center [76, 57] width 72 height 9
click at [58, 69] on div "0782825665 - MÃNG CẦU" at bounding box center [75, 69] width 65 height 6
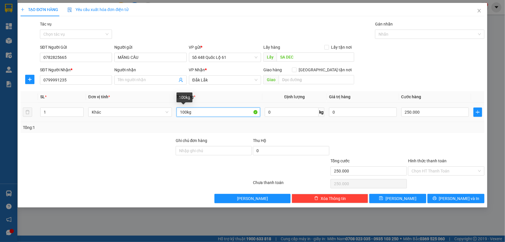
click at [182, 113] on input "100kg" at bounding box center [219, 111] width 84 height 9
click at [185, 111] on input "100kg" at bounding box center [219, 111] width 84 height 9
click at [444, 111] on input "250.000" at bounding box center [436, 111] width 68 height 9
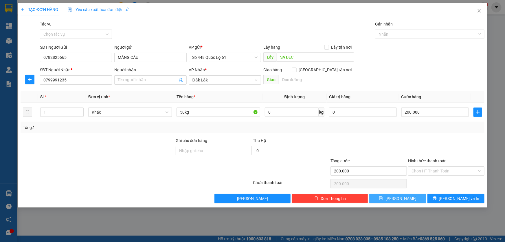
click at [414, 197] on button "[PERSON_NAME]" at bounding box center [397, 198] width 57 height 9
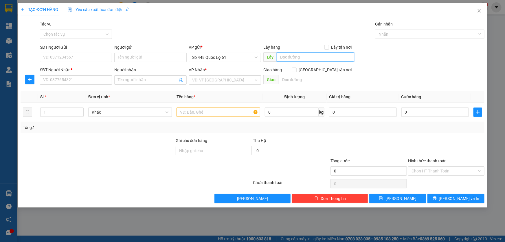
click at [291, 55] on input "text" at bounding box center [316, 56] width 78 height 9
click at [63, 80] on input "SĐT Người Nhận *" at bounding box center [76, 79] width 72 height 9
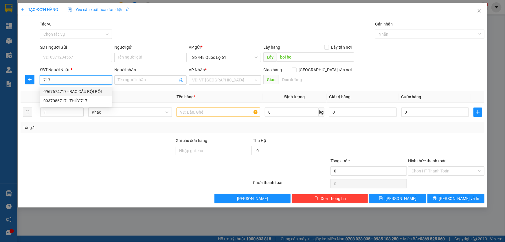
click at [72, 92] on div "0967674717 - BAO CÂU BỘI BỘI" at bounding box center [75, 91] width 65 height 6
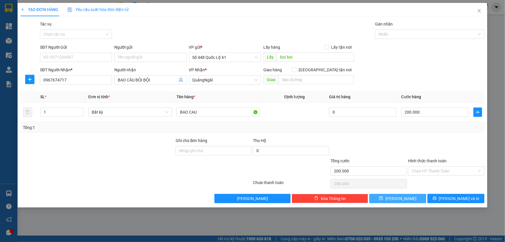
click at [401, 196] on span "[PERSON_NAME]" at bounding box center [401, 198] width 31 height 6
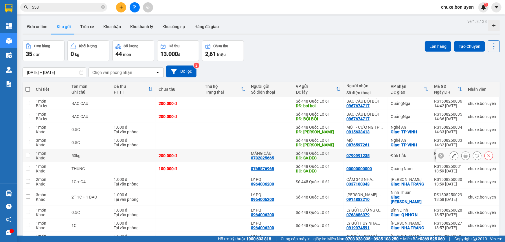
click at [452, 155] on icon at bounding box center [454, 155] width 4 height 4
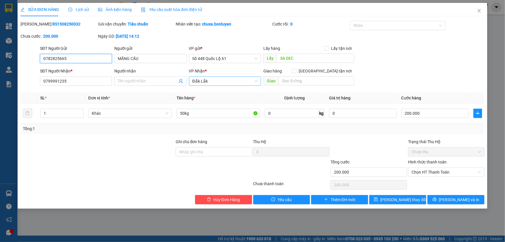
click at [208, 82] on span "Đắk Lắk" at bounding box center [225, 81] width 65 height 9
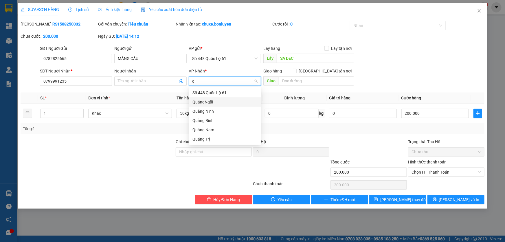
click at [219, 102] on div "QuảngNgãi" at bounding box center [225, 102] width 65 height 6
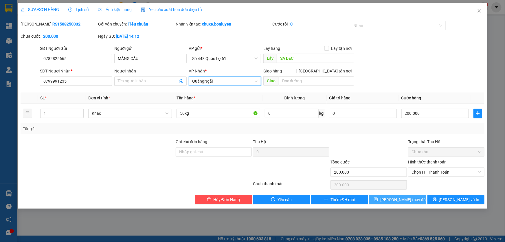
click at [378, 198] on icon "save" at bounding box center [376, 199] width 4 height 4
